Goal: Task Accomplishment & Management: Use online tool/utility

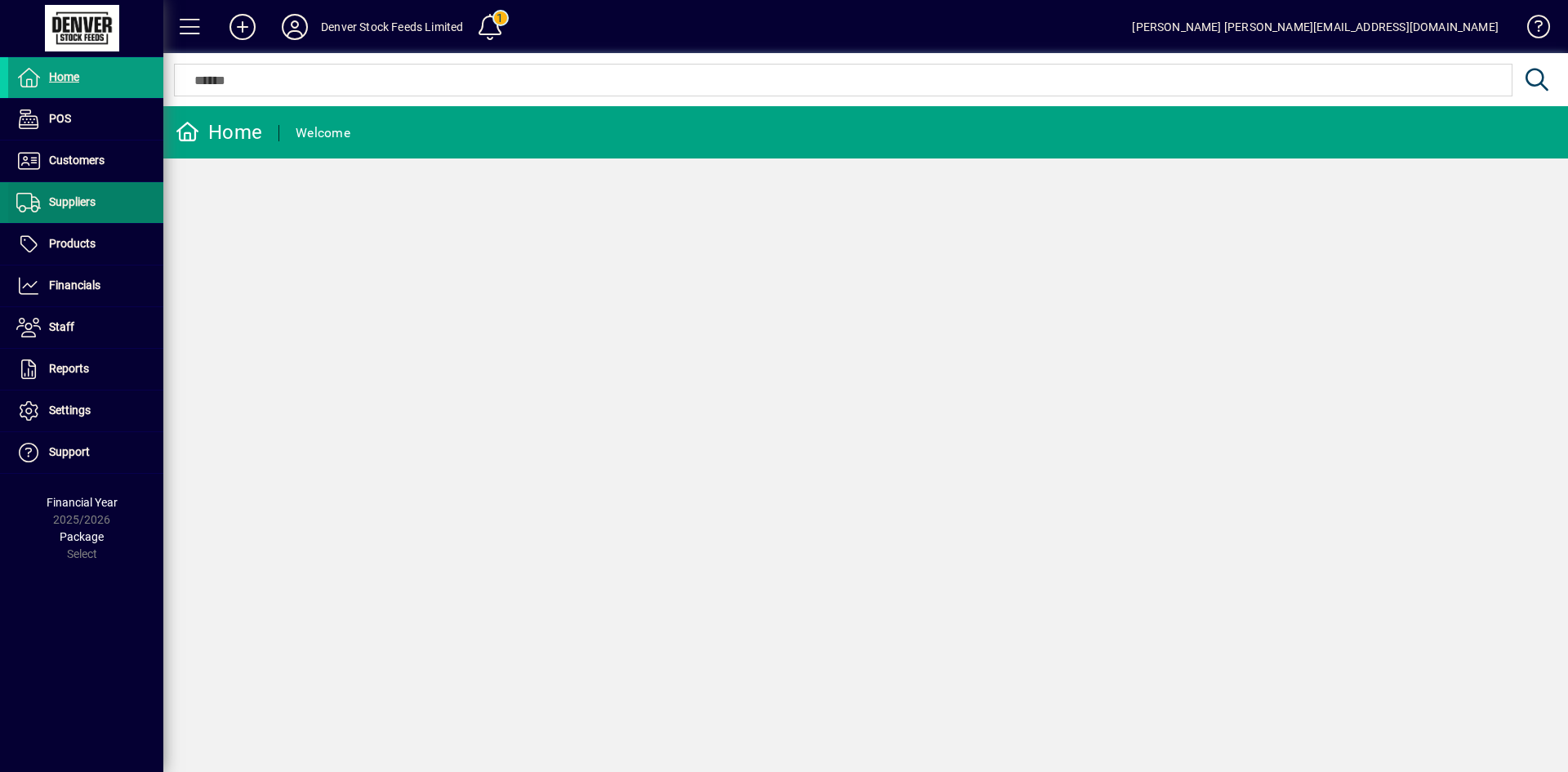
click at [31, 197] on icon at bounding box center [29, 203] width 24 height 20
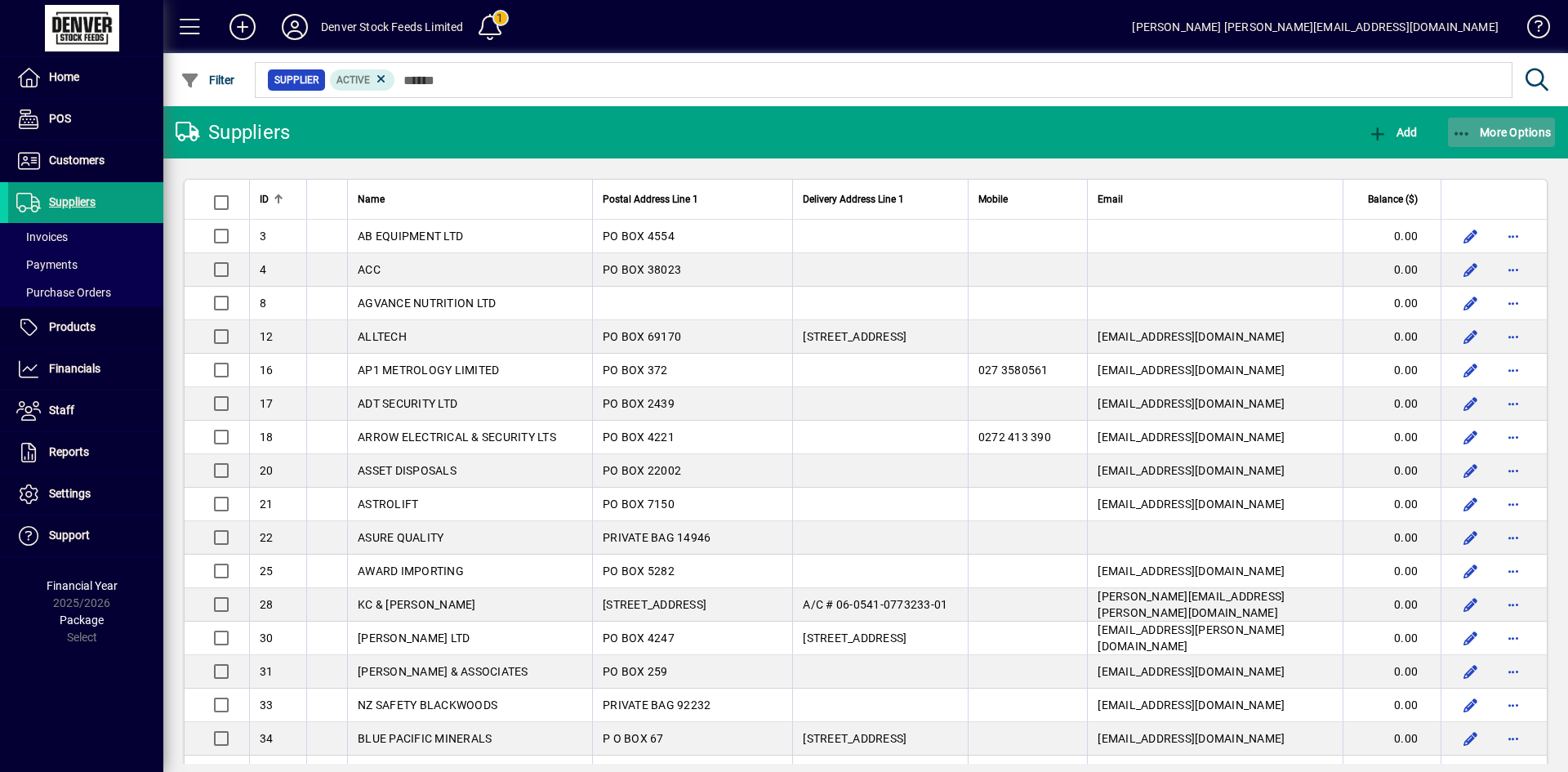
click at [1503, 130] on span "More Options" at bounding box center [1501, 132] width 100 height 13
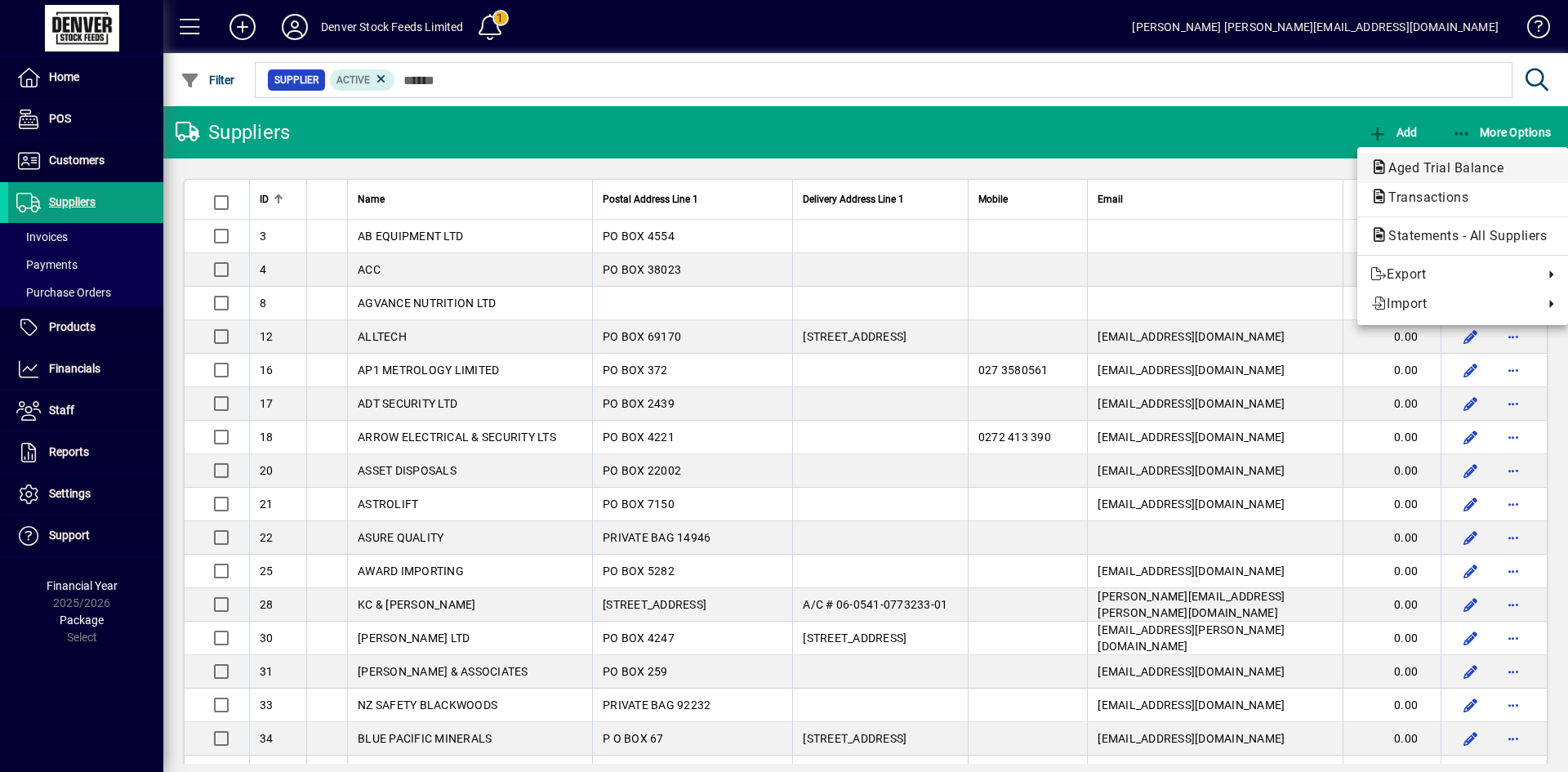
click at [1470, 170] on span "Aged Trial Balance" at bounding box center [1440, 168] width 142 height 16
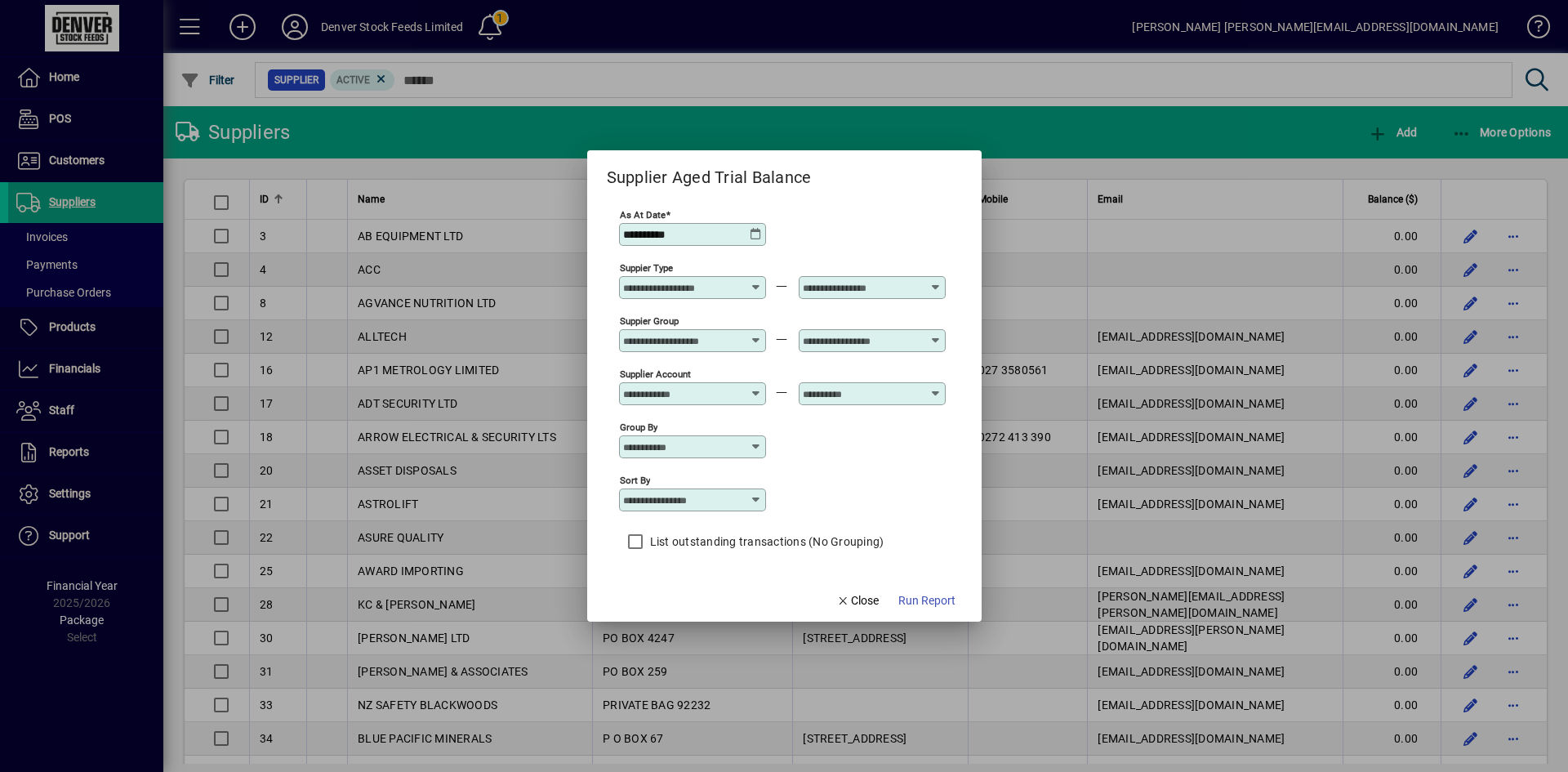
click at [757, 501] on icon at bounding box center [755, 499] width 13 height 13
click at [695, 578] on div "Supplier Name" at bounding box center [671, 581] width 78 height 17
type input "**********"
click at [922, 599] on span "Run Report" at bounding box center [927, 601] width 57 height 17
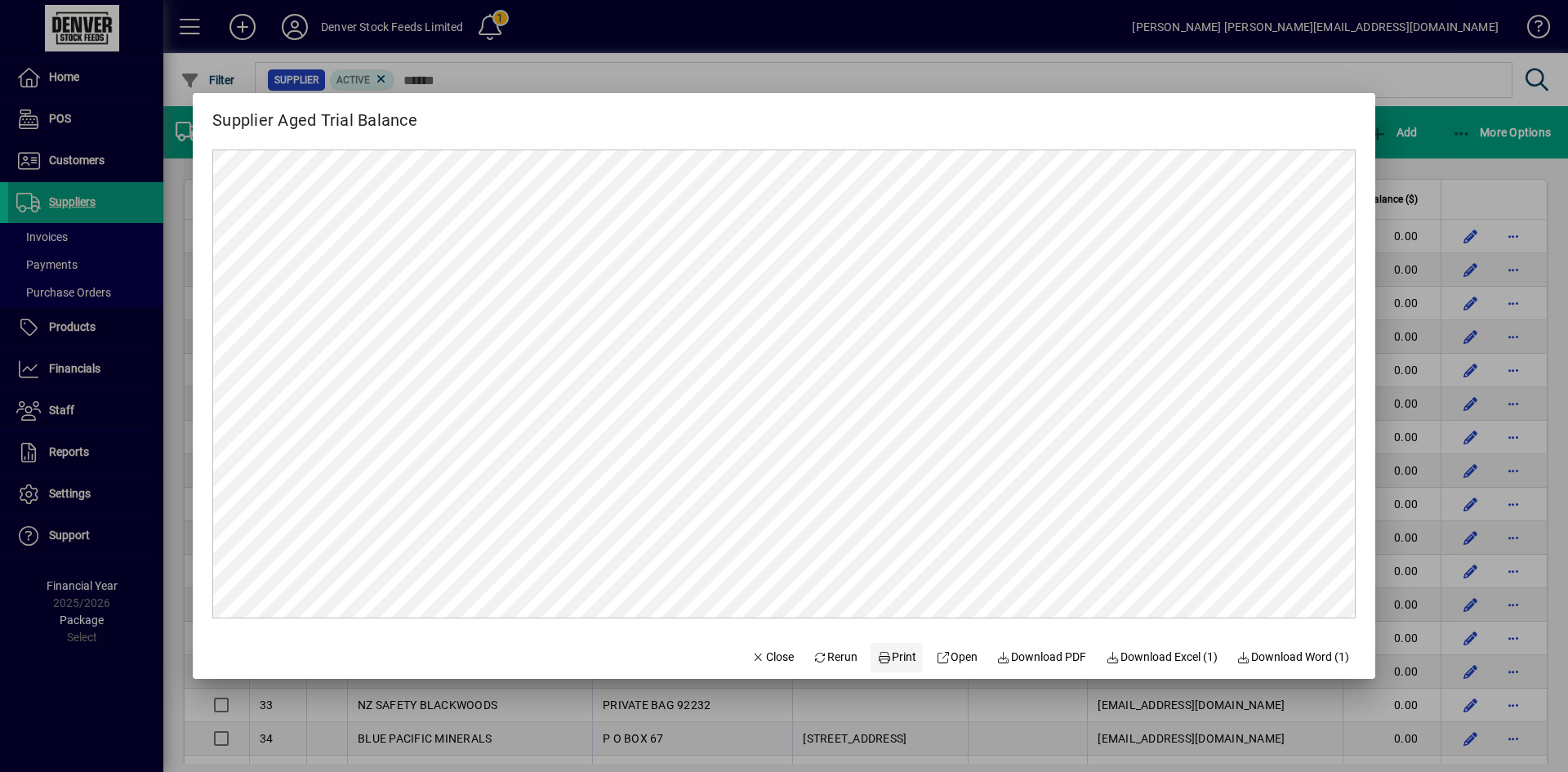
click at [888, 657] on span "Print" at bounding box center [896, 657] width 39 height 17
click at [751, 654] on span "Close" at bounding box center [772, 657] width 43 height 17
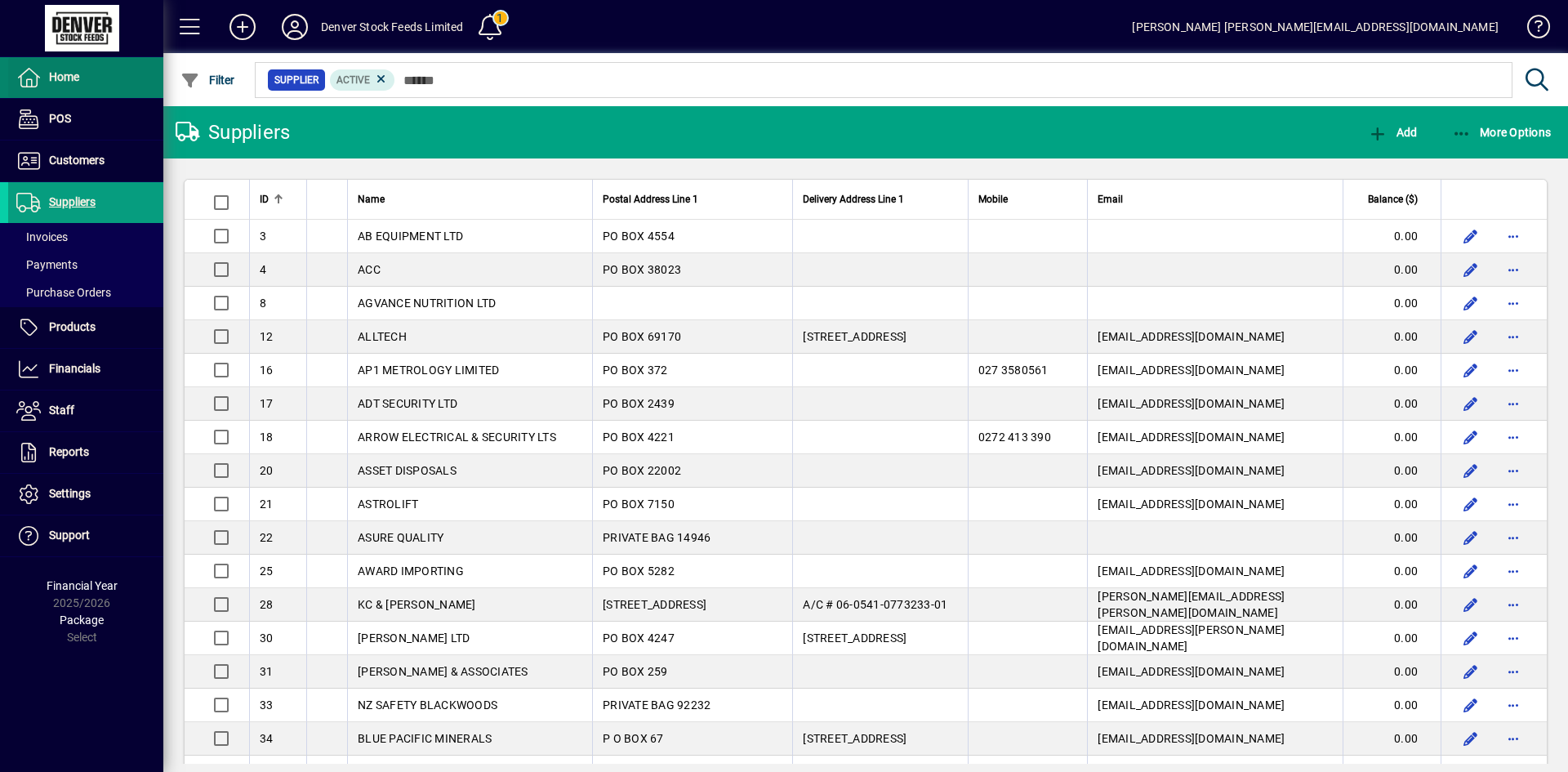
click at [27, 71] on icon at bounding box center [29, 77] width 24 height 20
